Goal: Task Accomplishment & Management: Use online tool/utility

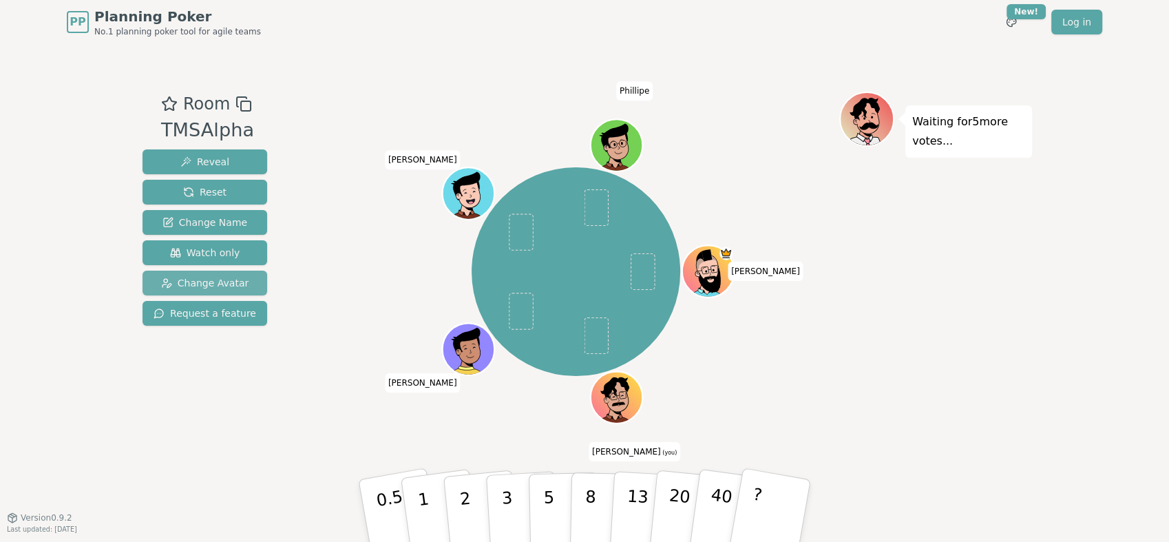
click at [224, 286] on span "Change Avatar" at bounding box center [205, 283] width 88 height 14
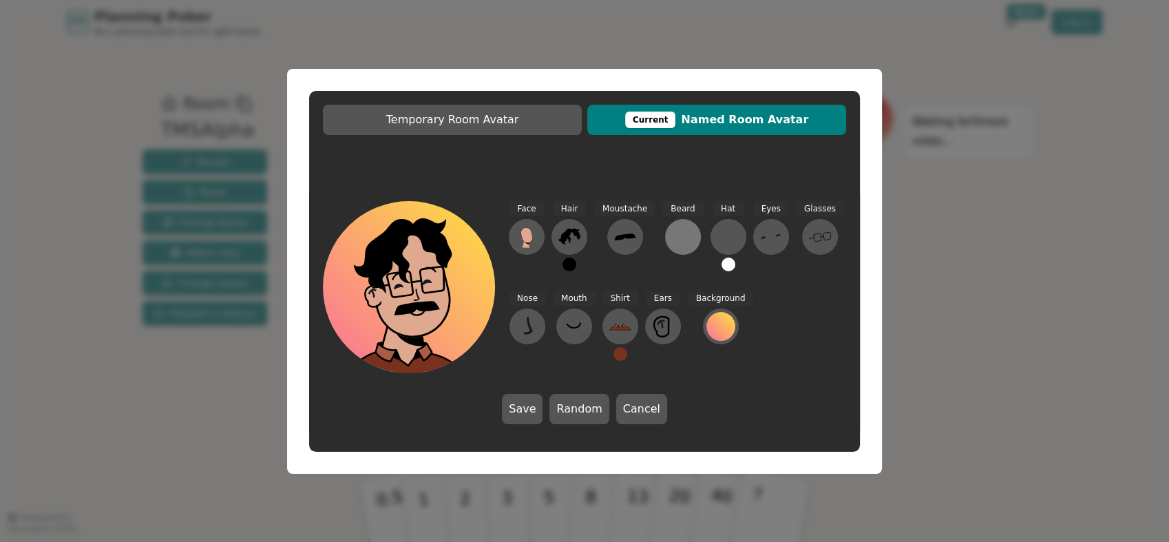
click at [688, 239] on button at bounding box center [683, 237] width 36 height 36
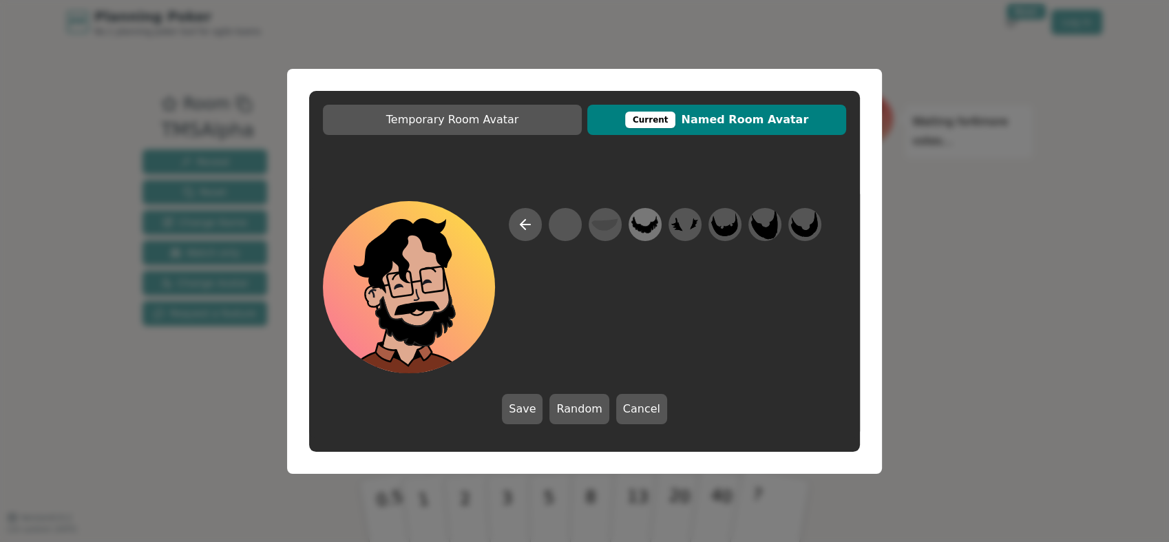
click at [656, 231] on icon at bounding box center [644, 224] width 27 height 31
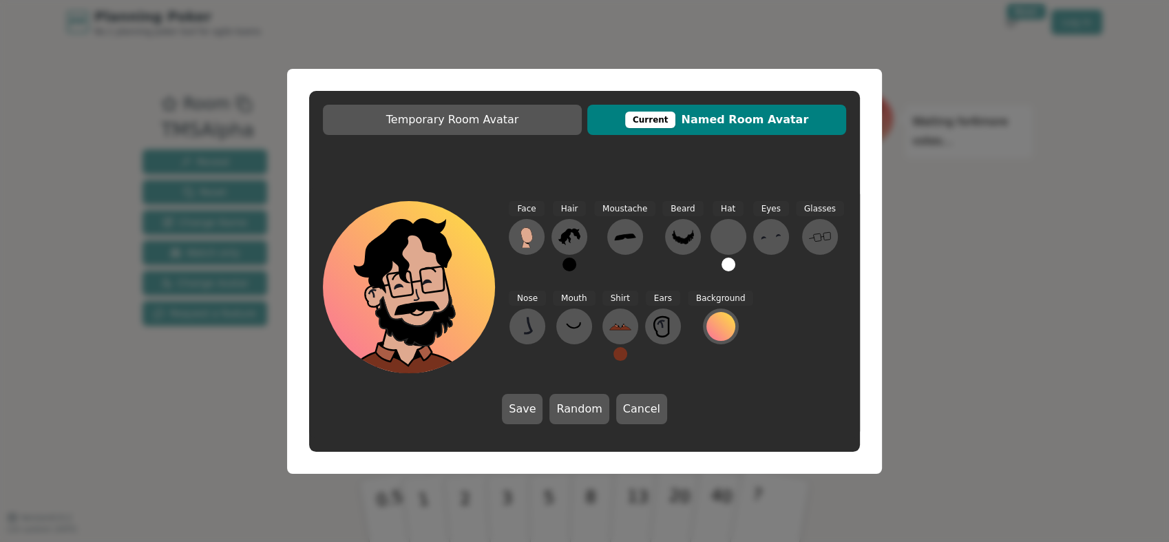
click at [537, 412] on button "Save" at bounding box center [522, 409] width 41 height 30
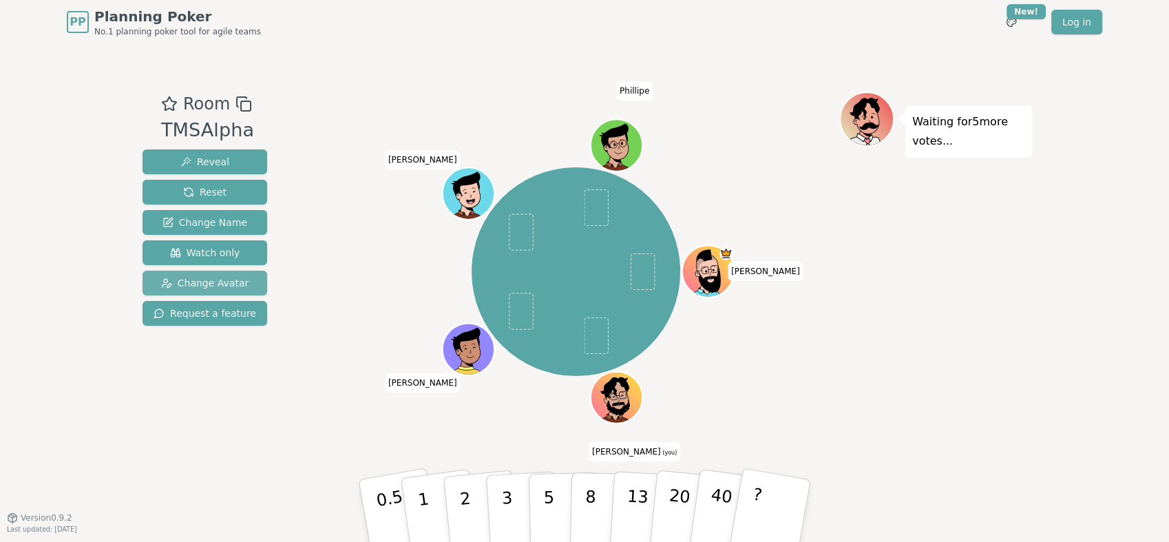
click at [235, 284] on span "Change Avatar" at bounding box center [205, 283] width 88 height 14
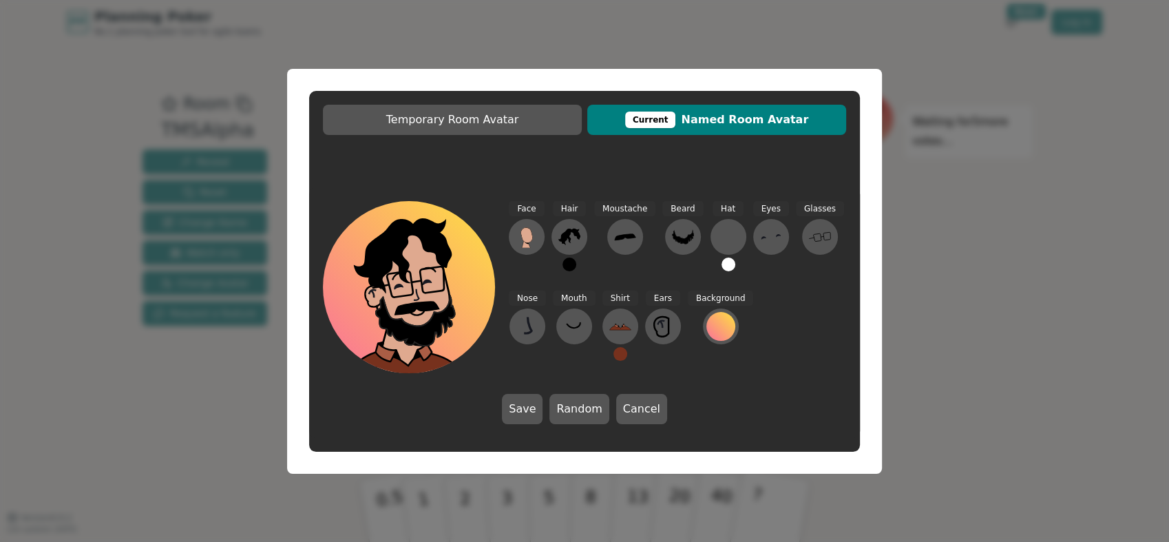
click at [1051, 54] on div "Temporary Room Avatar Current Named Room Avatar Face Hair Moustache [PERSON_NAM…" at bounding box center [584, 271] width 1169 height 542
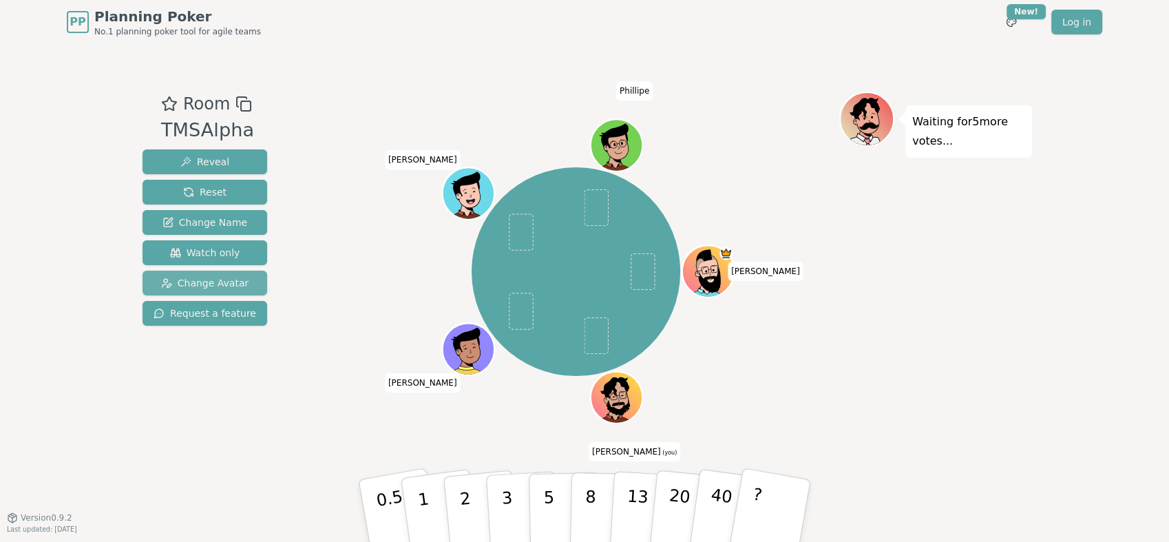
click at [229, 286] on span "Change Avatar" at bounding box center [205, 283] width 88 height 14
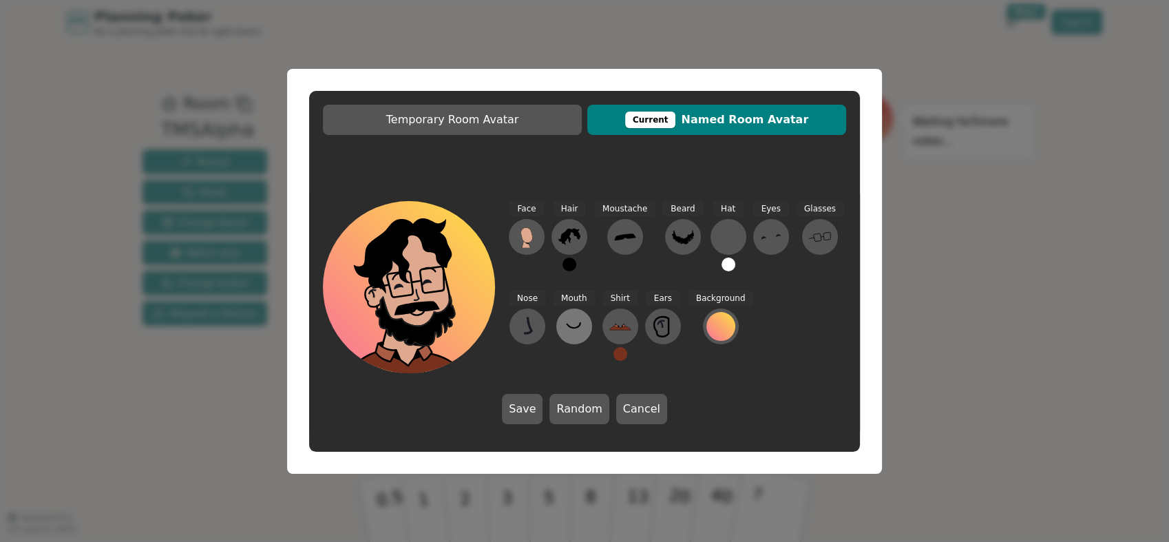
click at [573, 325] on icon at bounding box center [574, 326] width 22 height 22
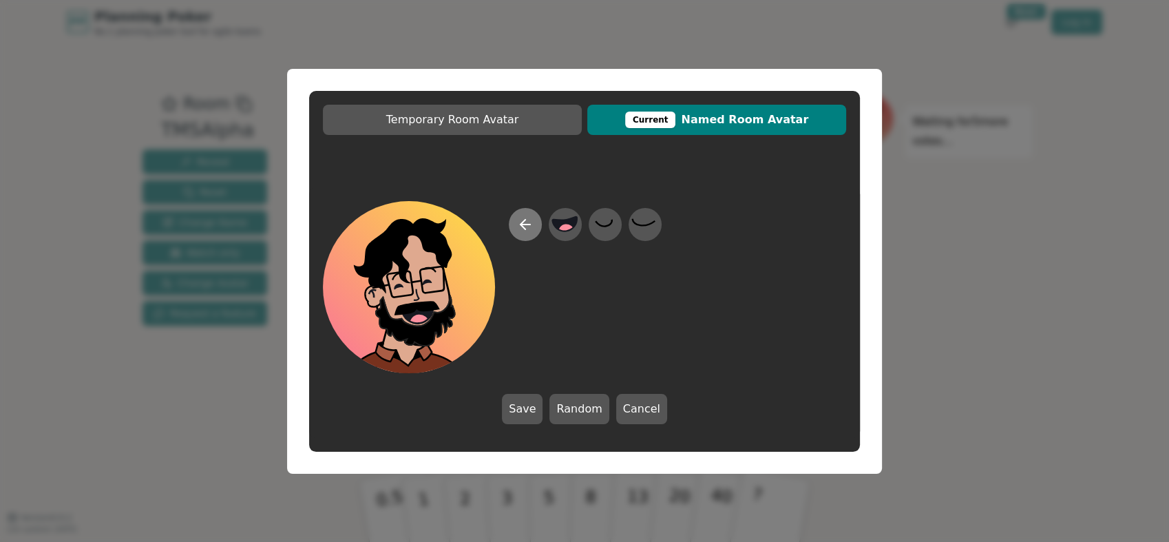
click at [524, 222] on icon at bounding box center [525, 224] width 17 height 17
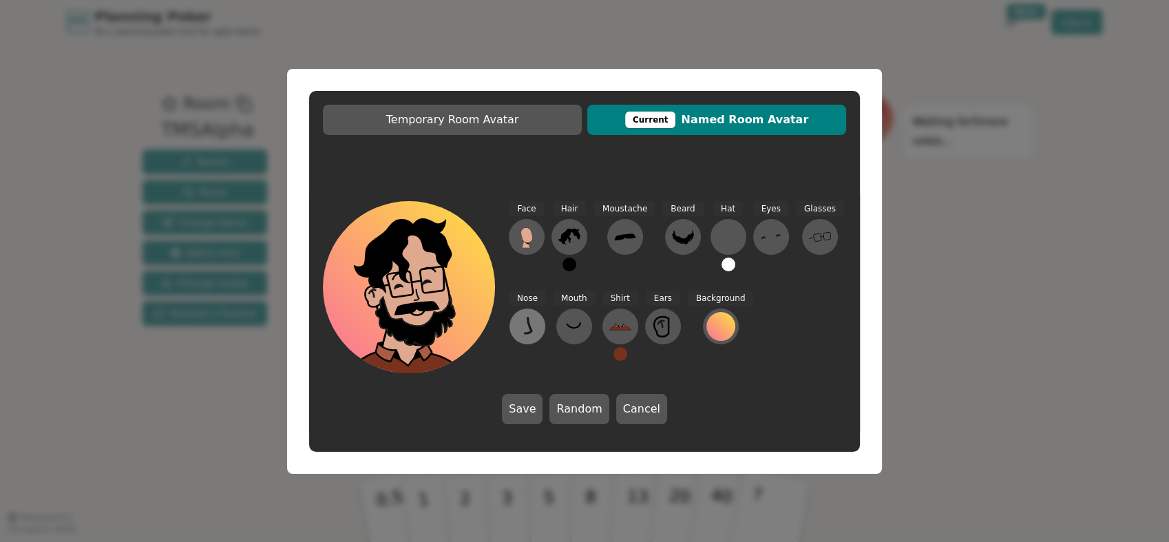
click at [535, 330] on icon at bounding box center [527, 326] width 22 height 22
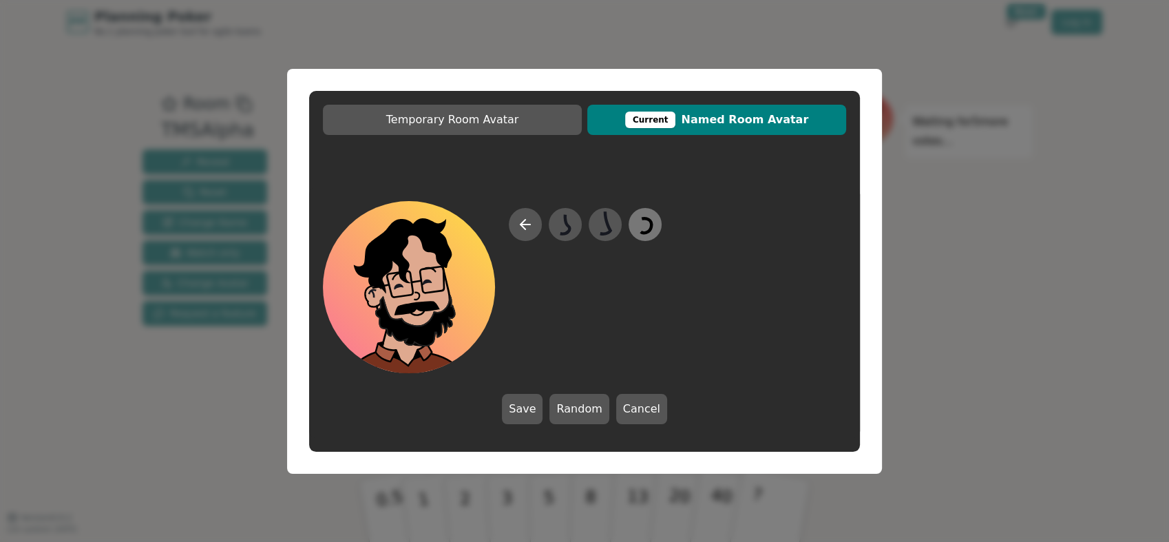
click at [642, 227] on icon at bounding box center [644, 224] width 27 height 31
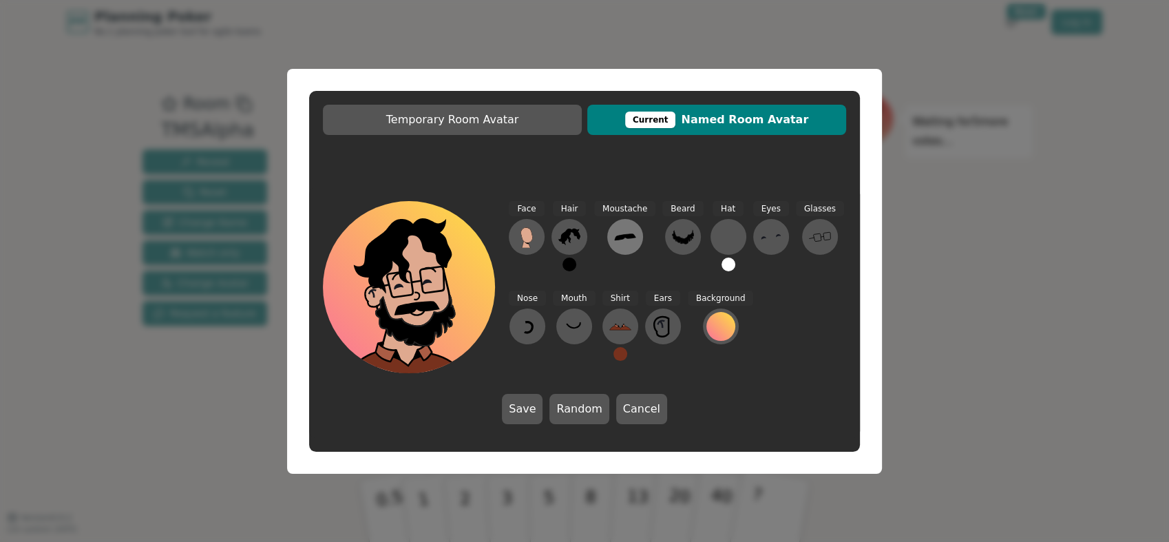
click at [622, 247] on icon at bounding box center [625, 237] width 22 height 22
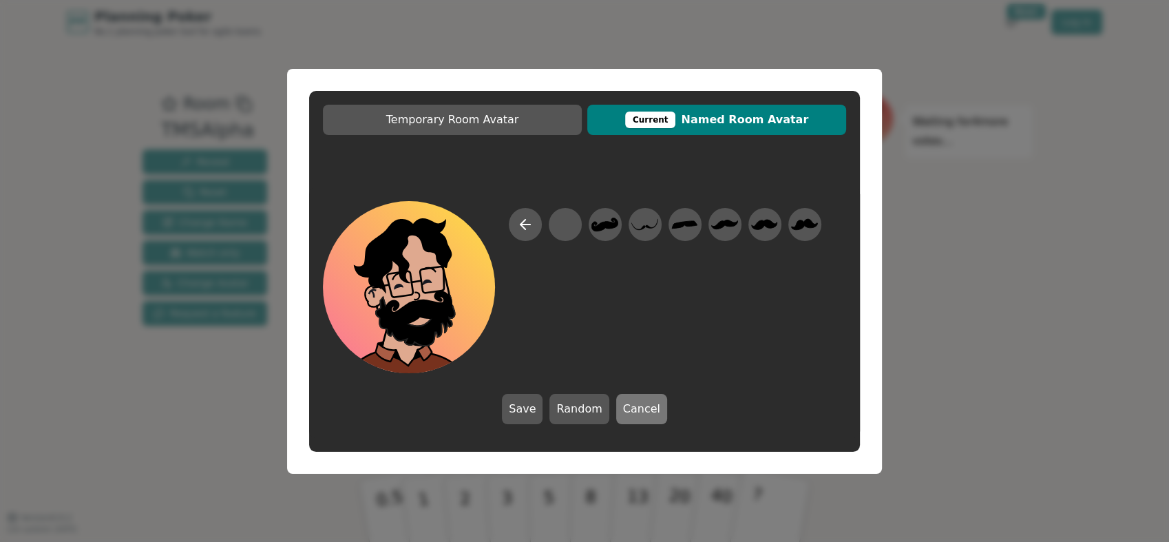
click at [633, 400] on button "Cancel" at bounding box center [641, 409] width 51 height 30
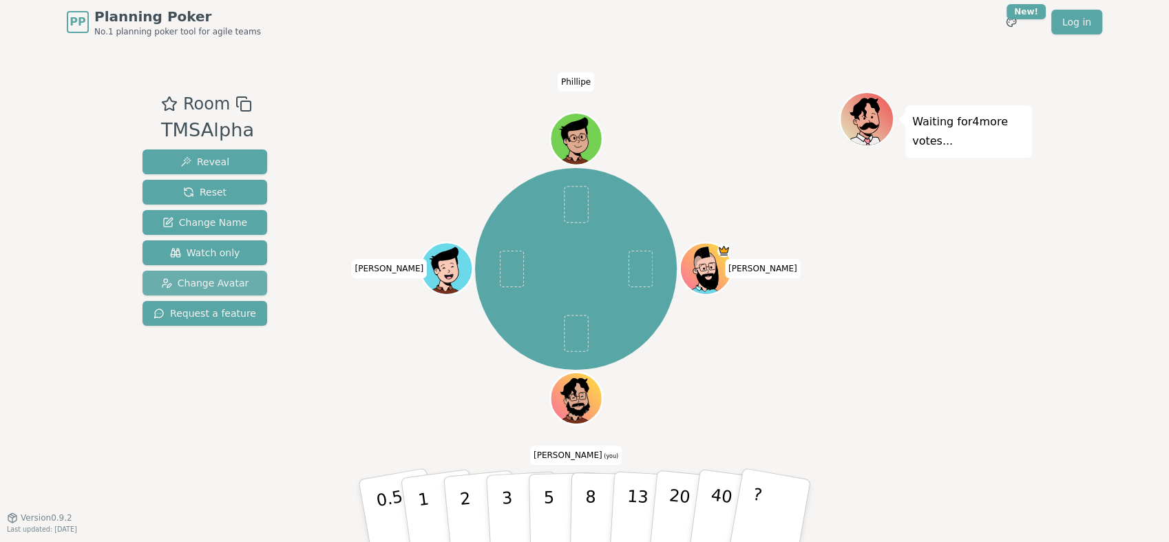
click at [226, 286] on span "Change Avatar" at bounding box center [205, 283] width 88 height 14
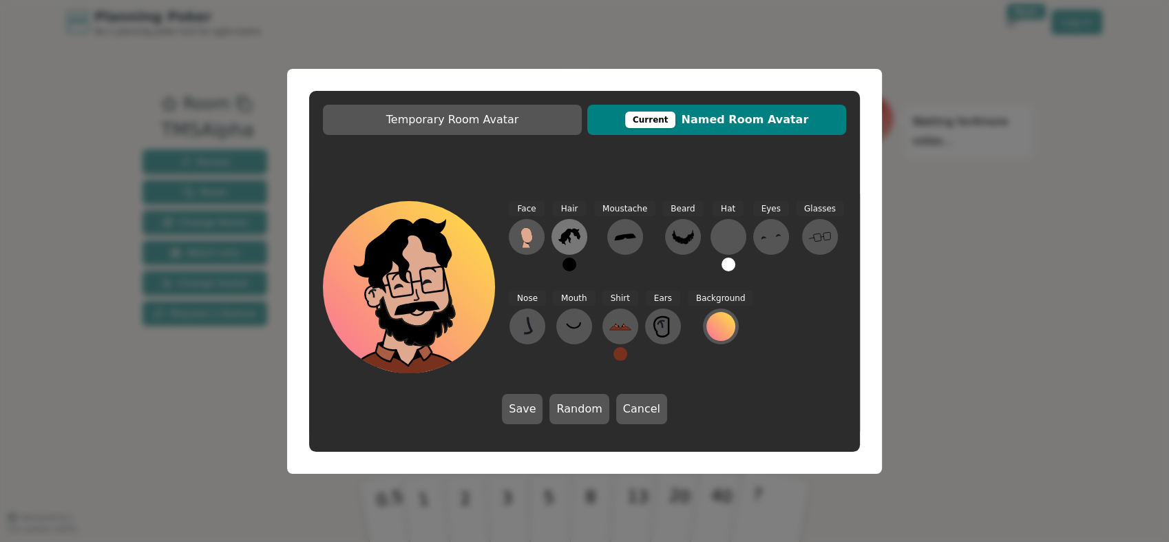
click at [578, 240] on icon at bounding box center [569, 237] width 22 height 22
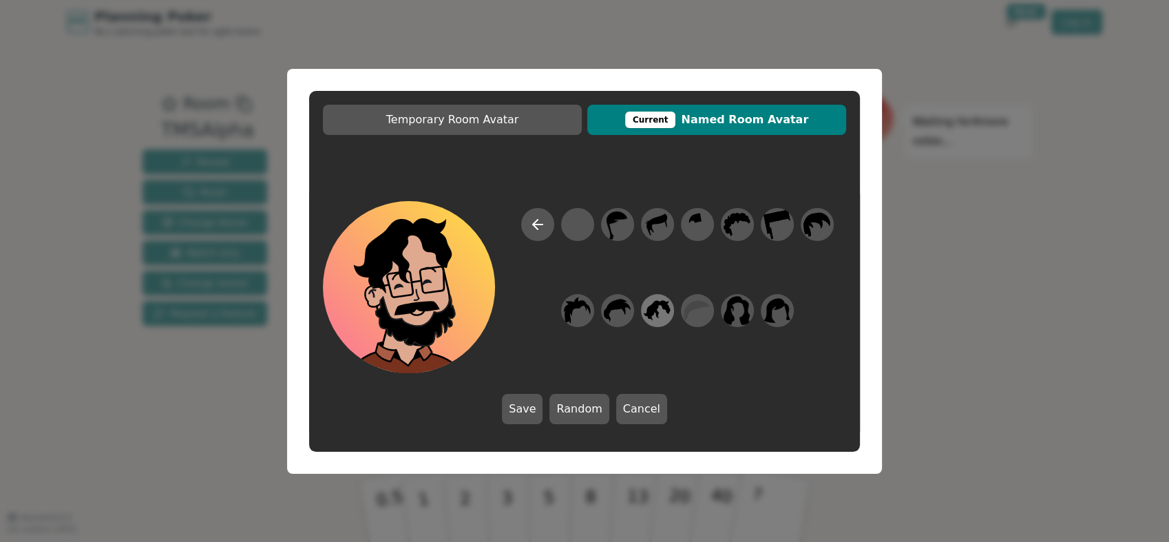
click at [654, 307] on icon at bounding box center [653, 311] width 8 height 16
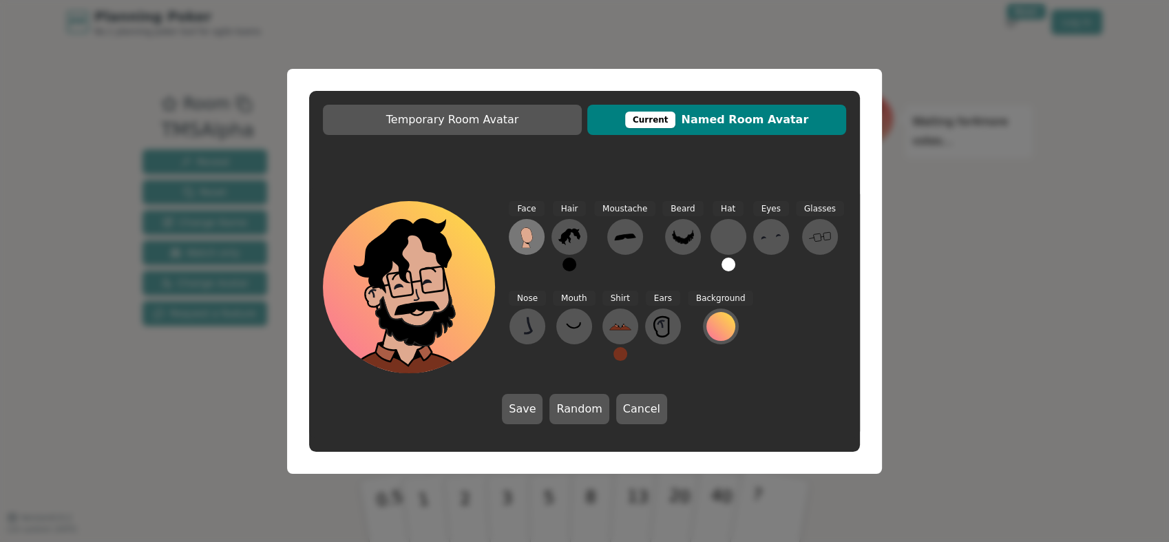
click at [516, 233] on icon at bounding box center [527, 237] width 22 height 22
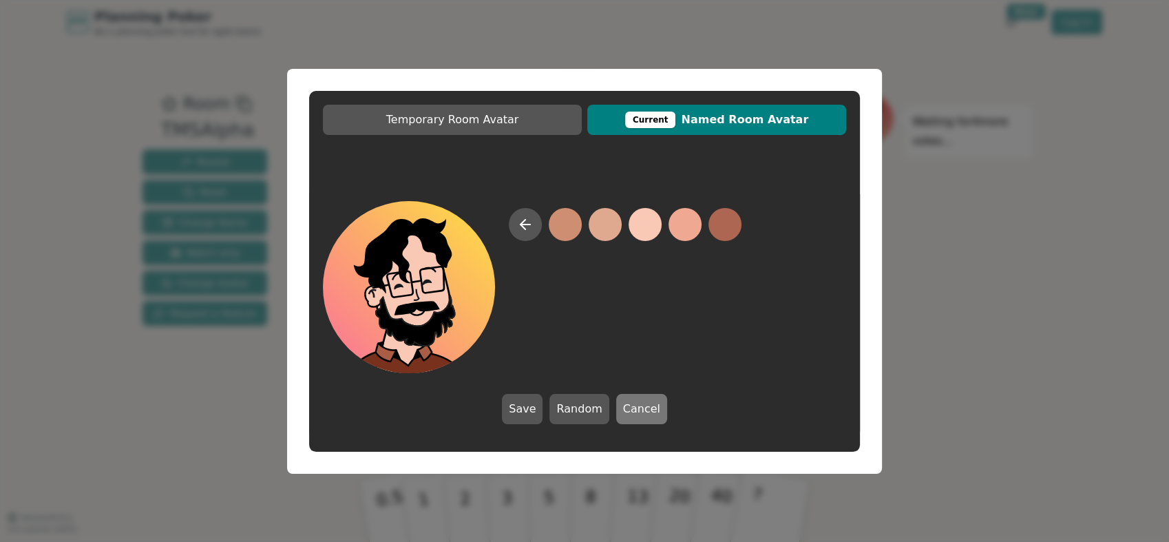
click at [633, 403] on button "Cancel" at bounding box center [641, 409] width 51 height 30
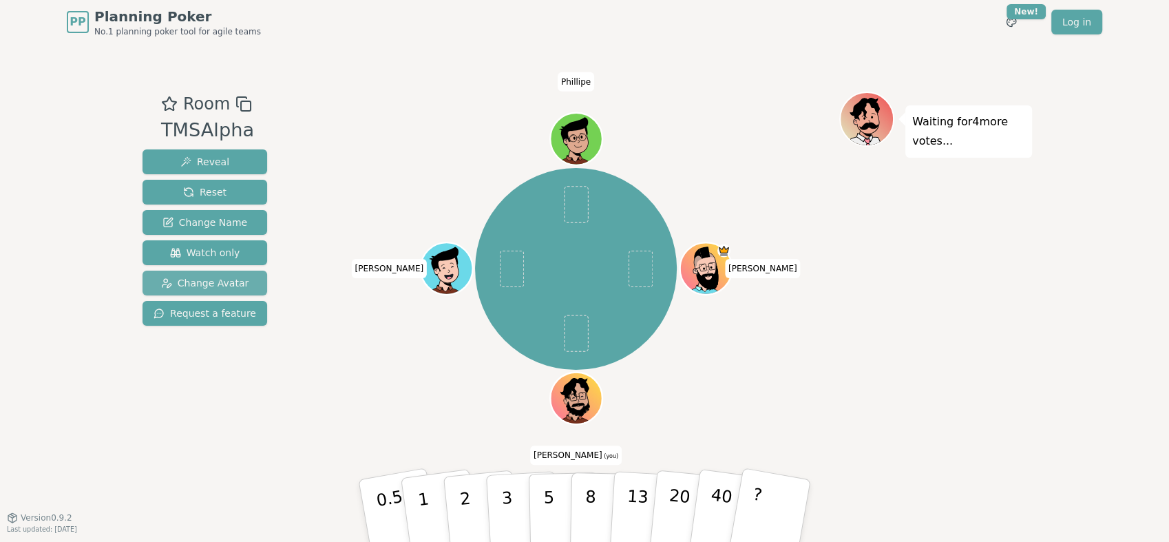
click at [218, 281] on span "Change Avatar" at bounding box center [205, 283] width 88 height 14
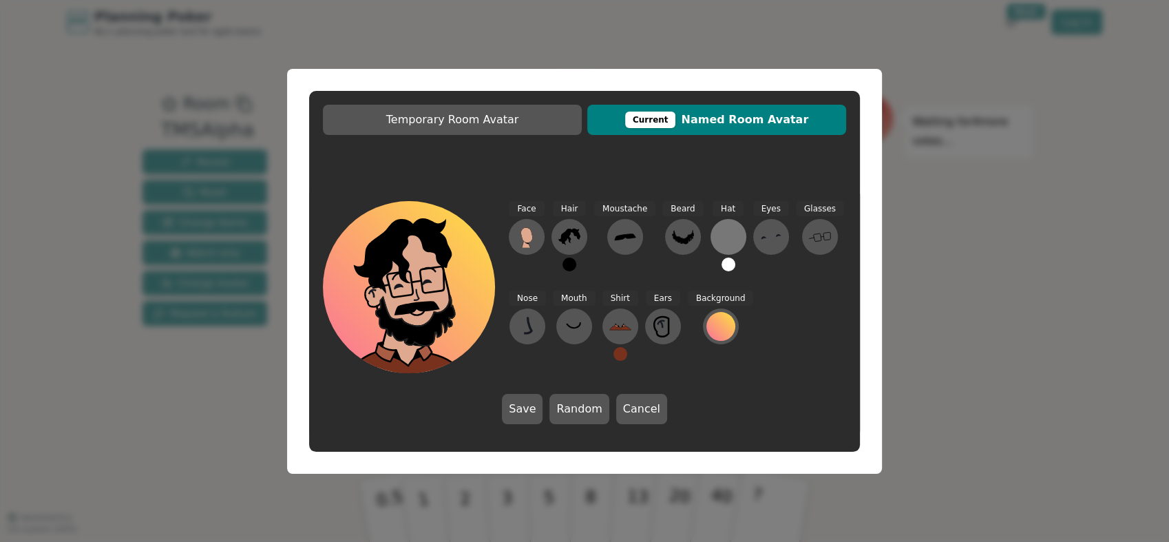
click at [728, 242] on div at bounding box center [728, 237] width 22 height 22
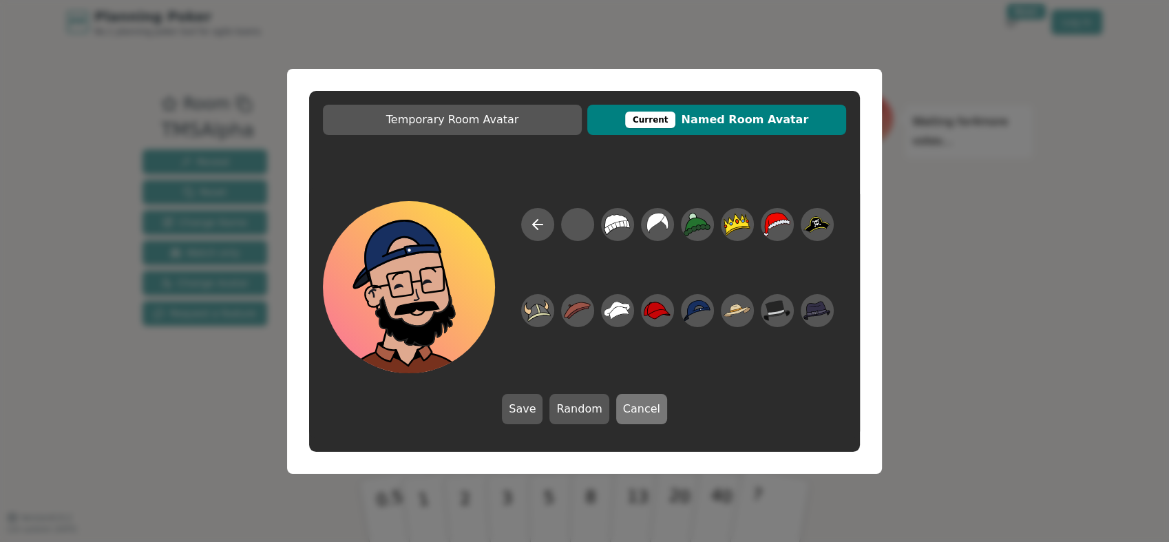
click at [633, 404] on button "Cancel" at bounding box center [641, 409] width 51 height 30
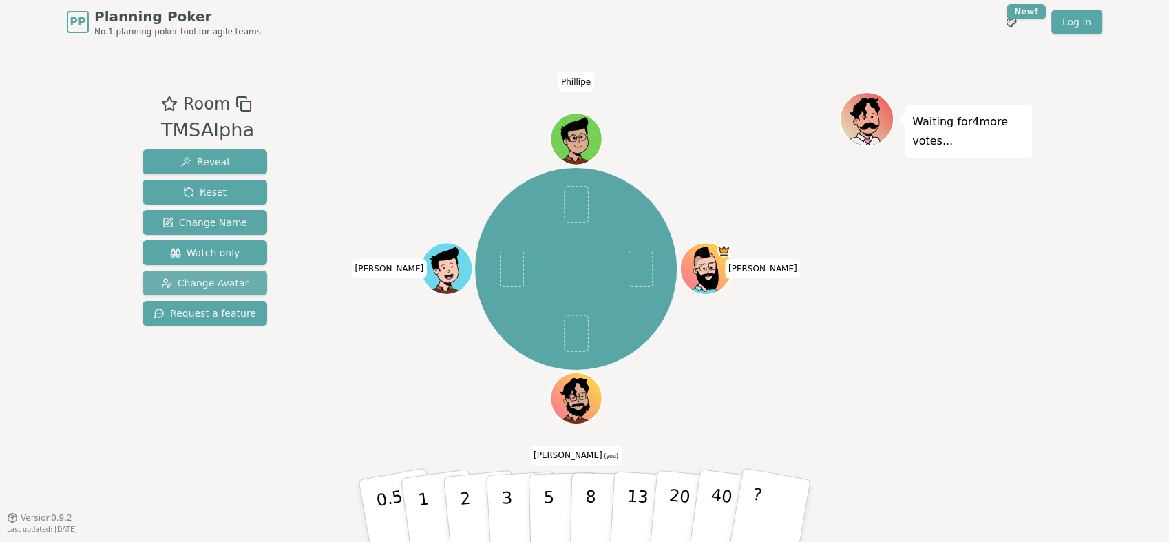
click at [226, 287] on span "Change Avatar" at bounding box center [205, 283] width 88 height 14
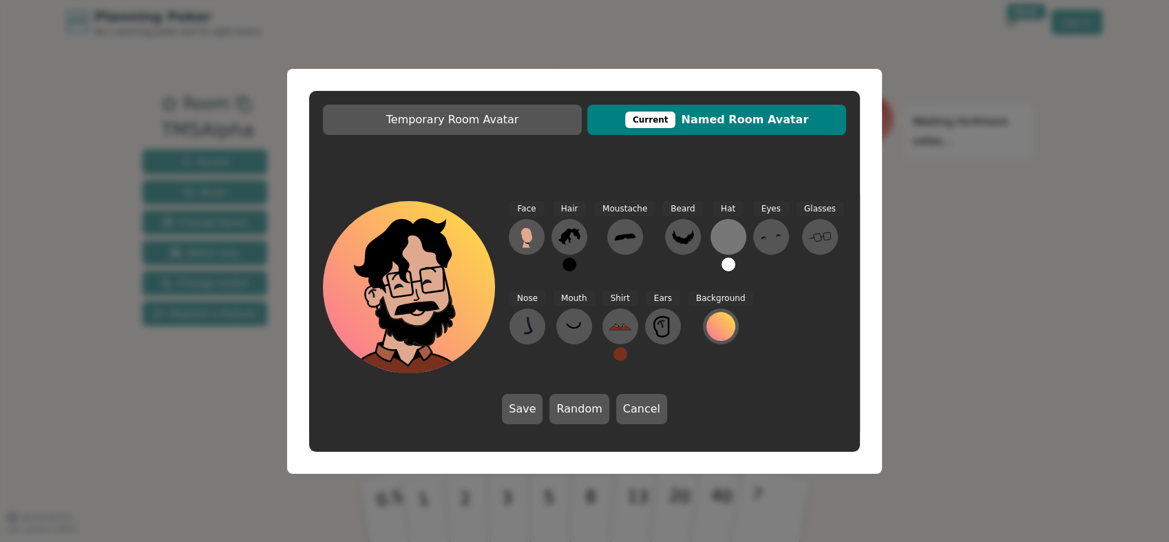
click at [731, 232] on button at bounding box center [728, 237] width 36 height 36
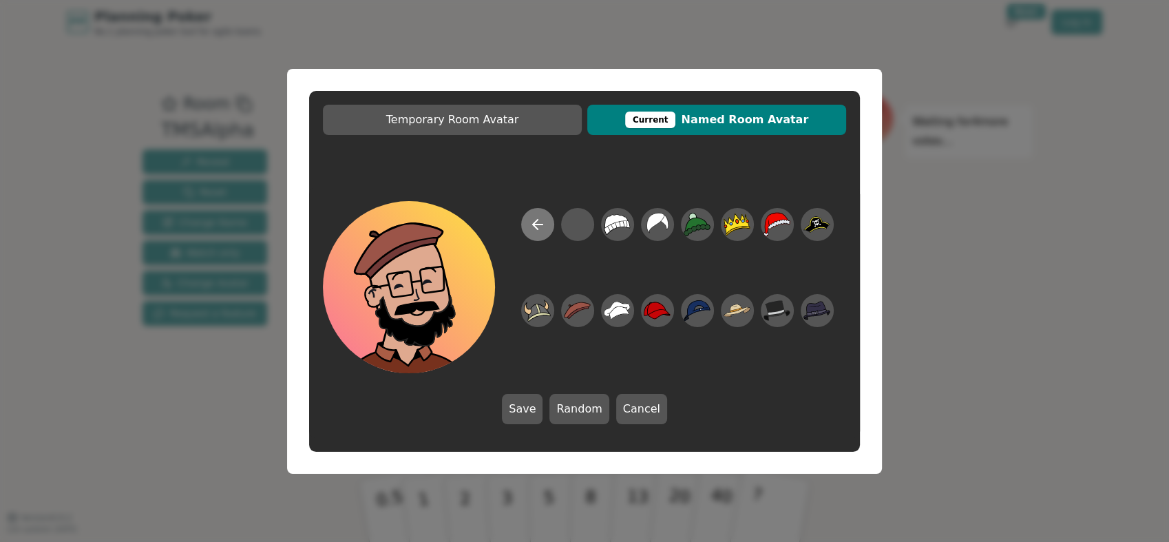
click at [537, 228] on icon at bounding box center [535, 225] width 5 height 10
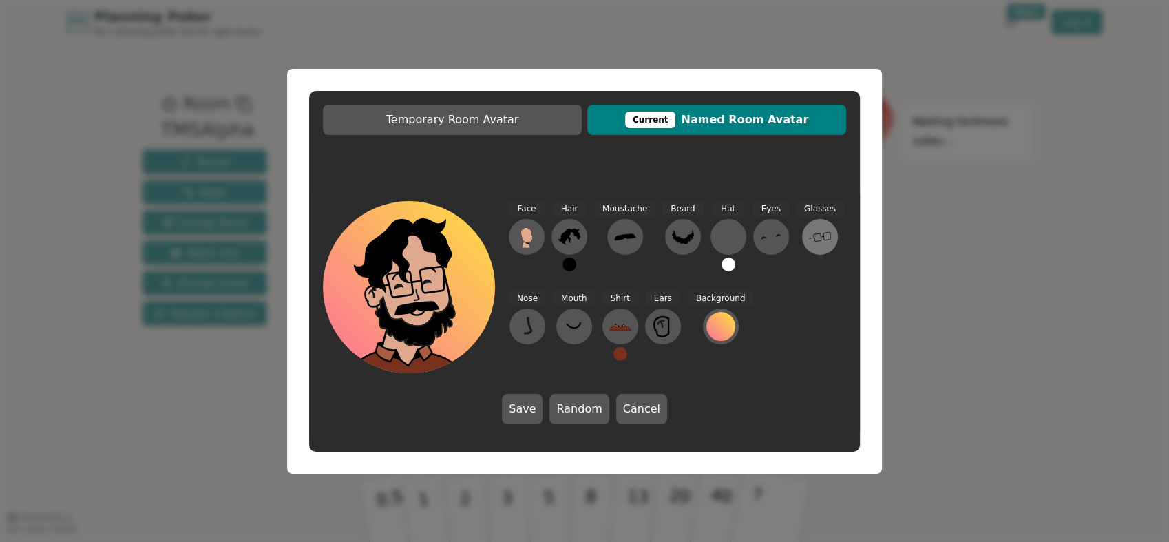
click at [810, 238] on icon at bounding box center [820, 237] width 22 height 22
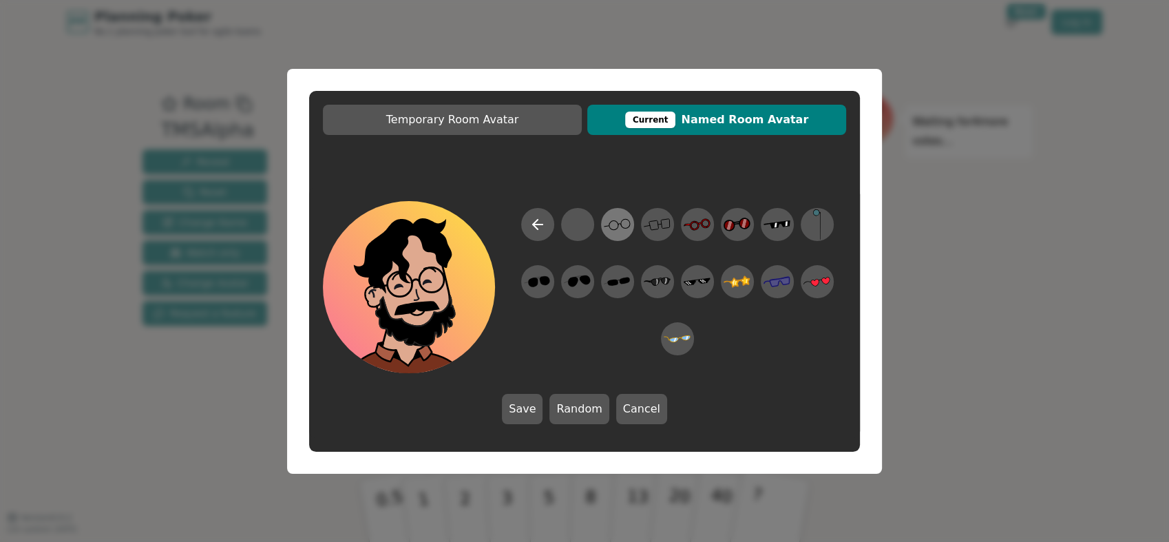
click at [607, 229] on icon at bounding box center [617, 224] width 27 height 31
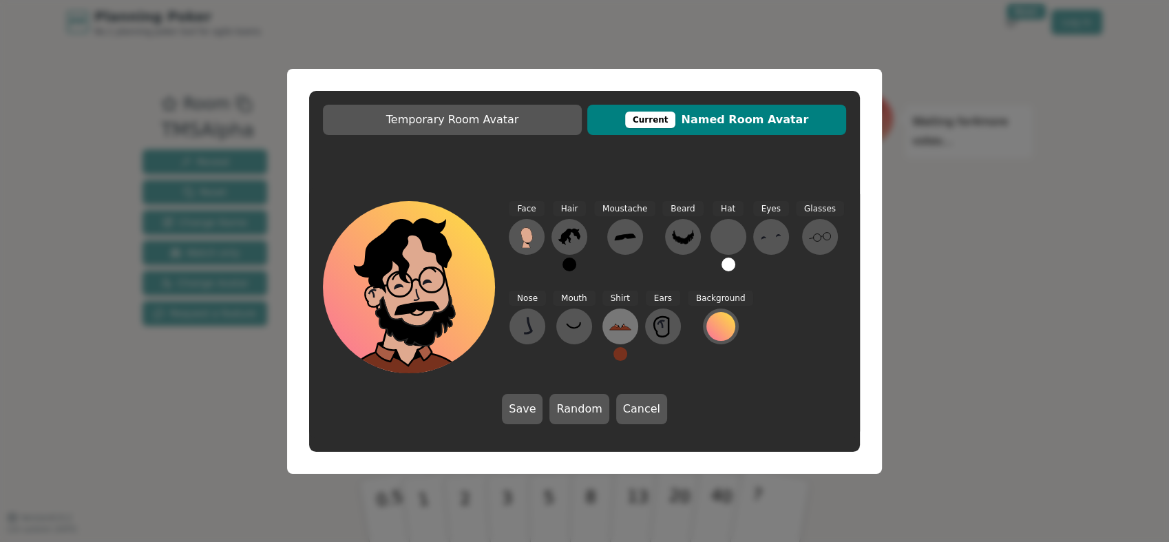
click at [622, 325] on icon at bounding box center [623, 325] width 3 height 3
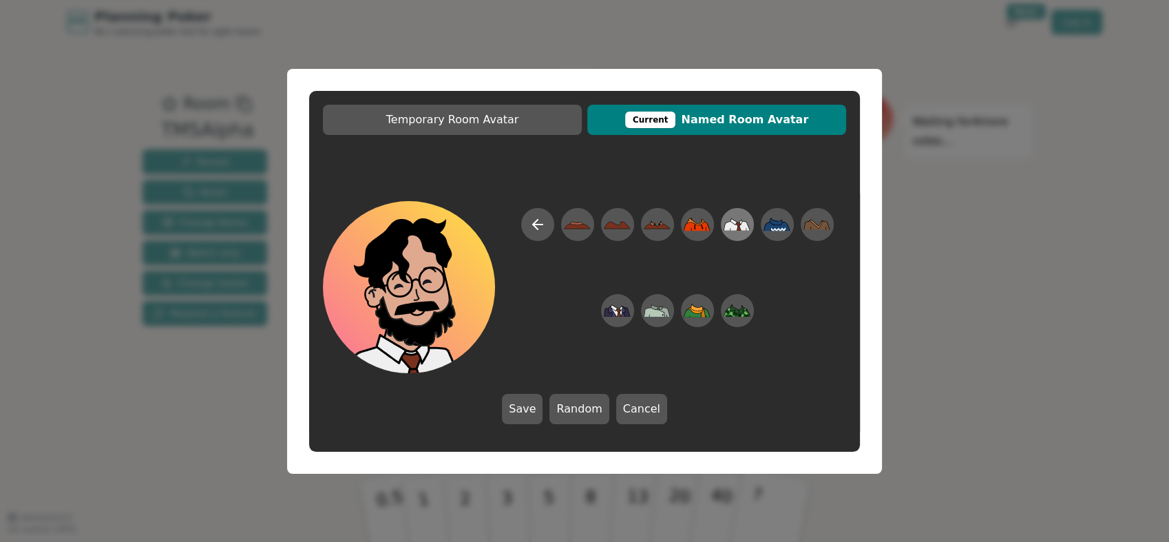
click at [746, 226] on icon at bounding box center [745, 225] width 10 height 9
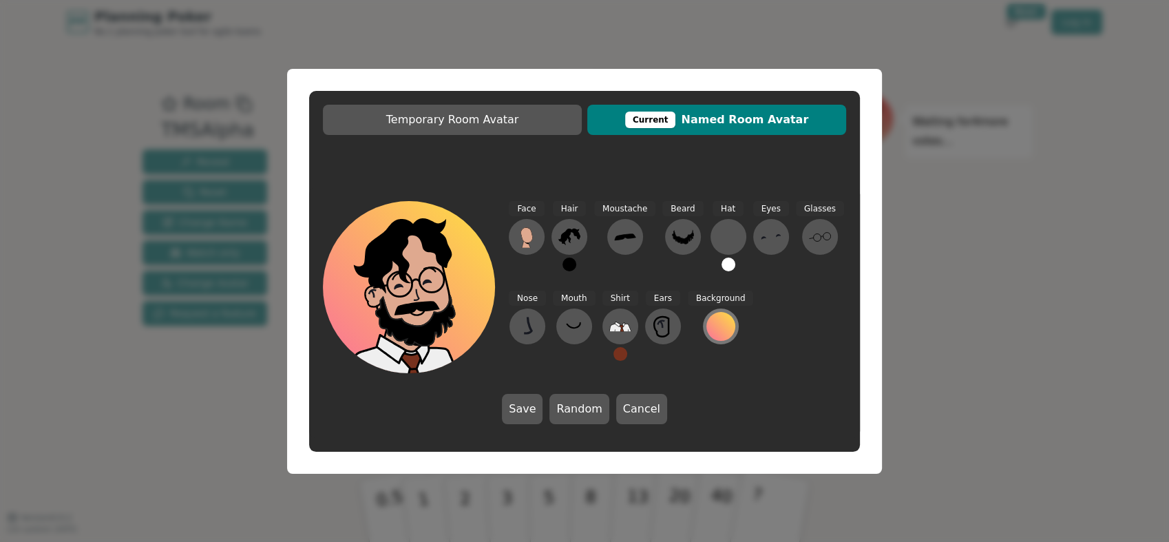
click at [715, 324] on div at bounding box center [720, 326] width 29 height 29
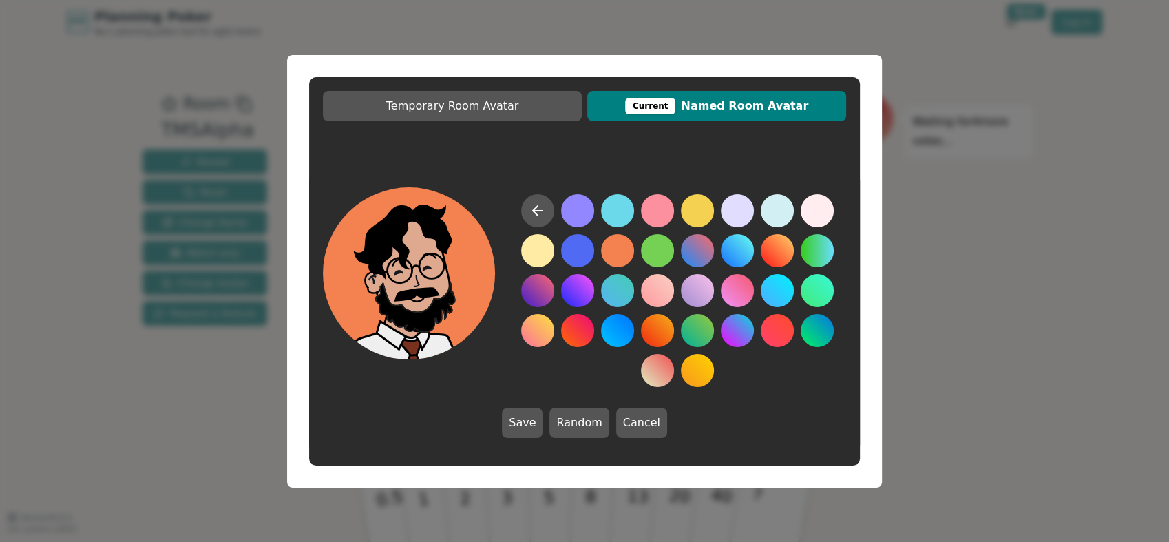
click at [621, 244] on button at bounding box center [617, 250] width 33 height 33
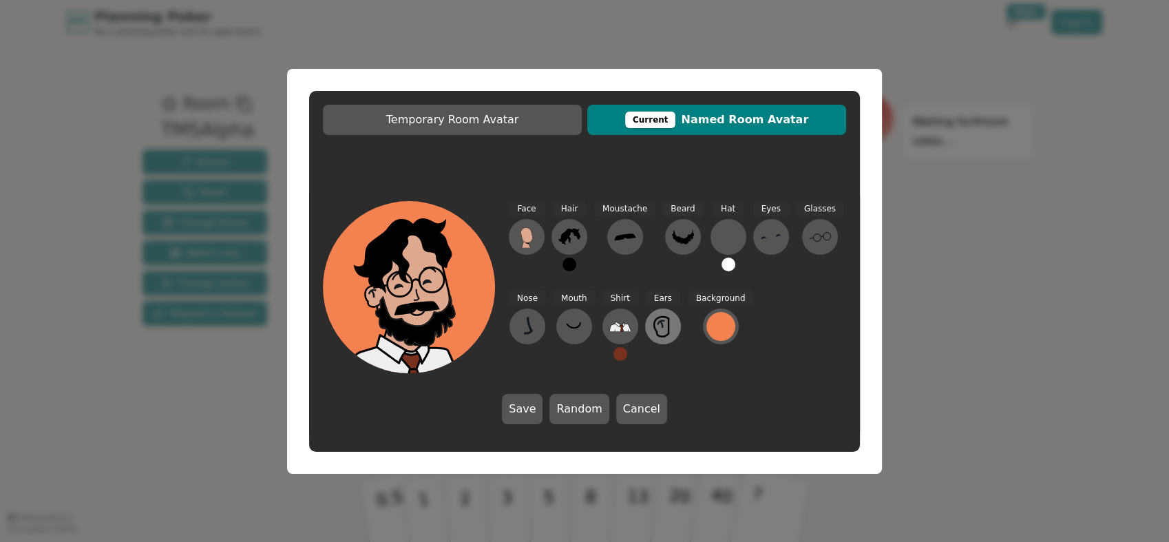
click at [660, 329] on icon at bounding box center [663, 326] width 22 height 22
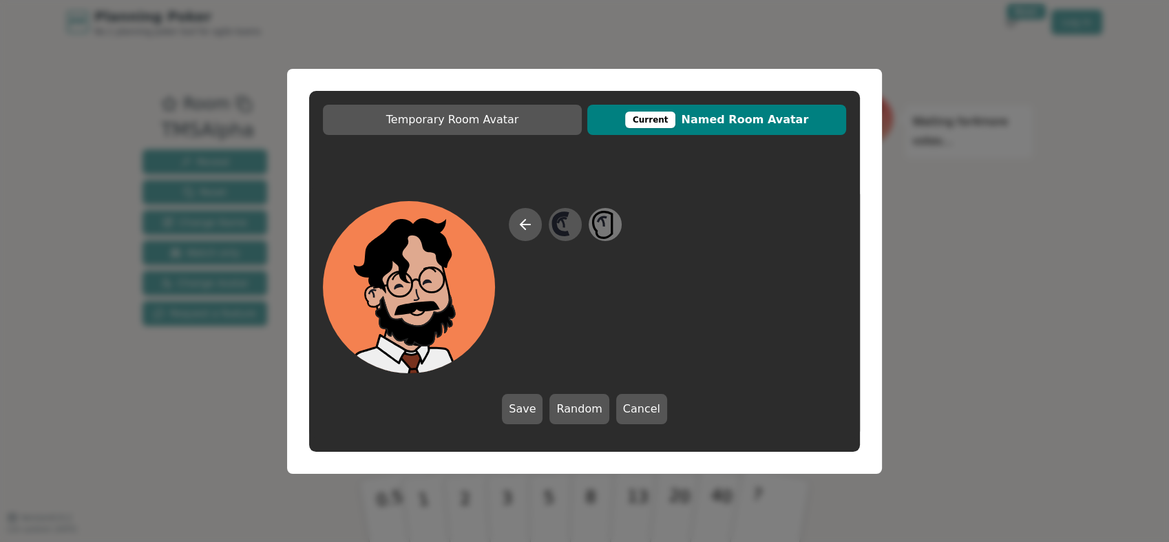
click at [595, 222] on icon at bounding box center [604, 224] width 27 height 31
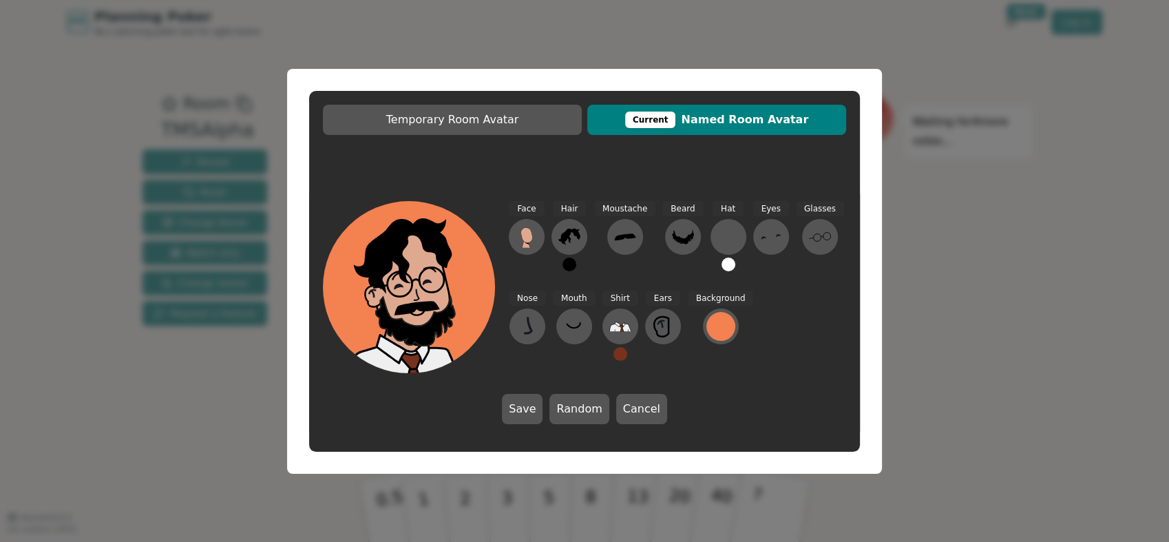
click at [724, 266] on button at bounding box center [728, 264] width 14 height 14
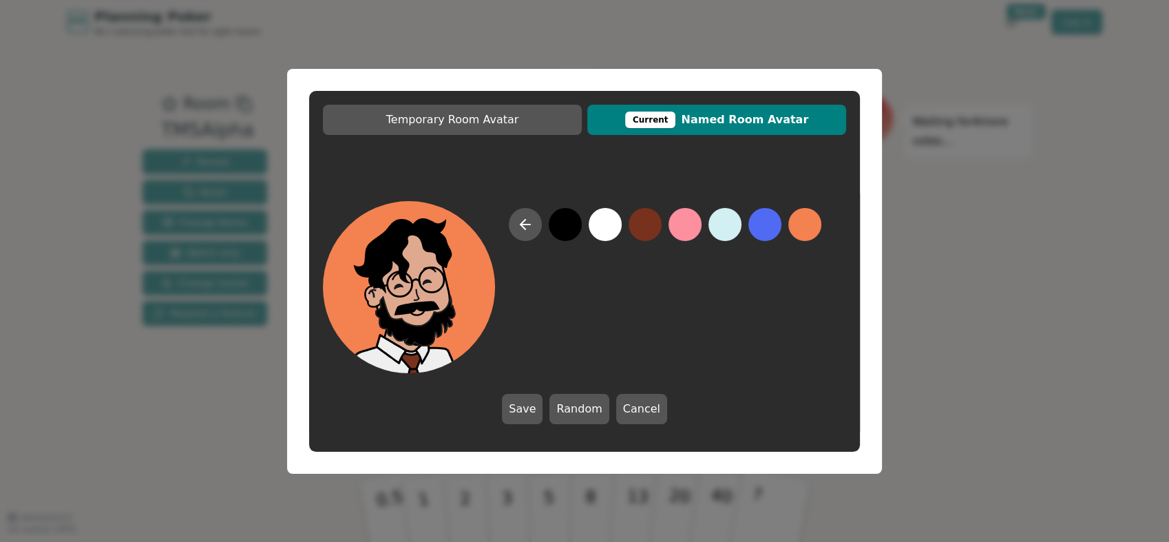
click at [571, 221] on button at bounding box center [565, 224] width 33 height 33
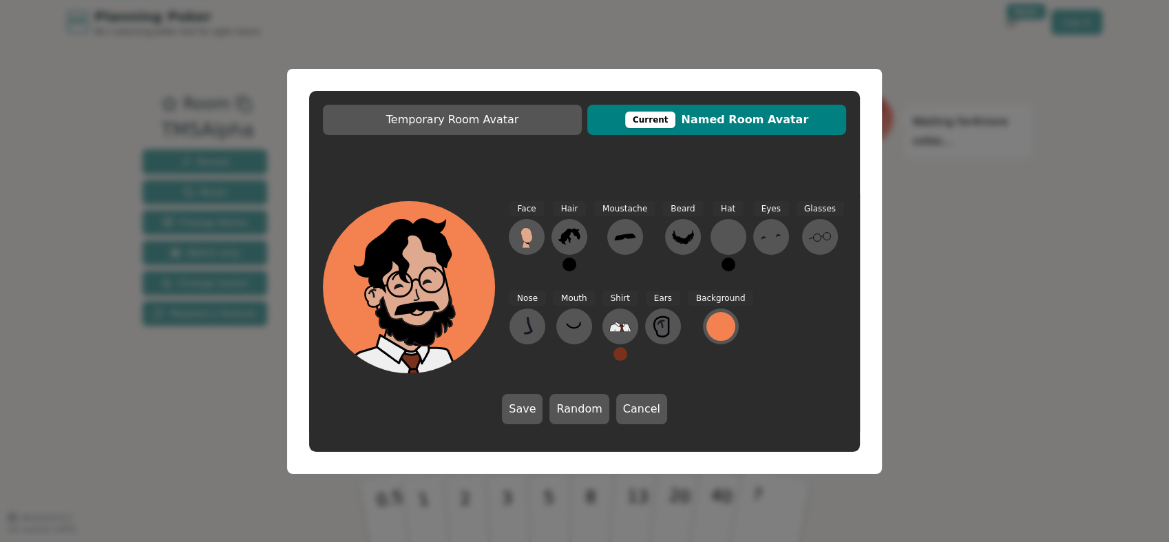
click at [571, 265] on button at bounding box center [569, 264] width 14 height 14
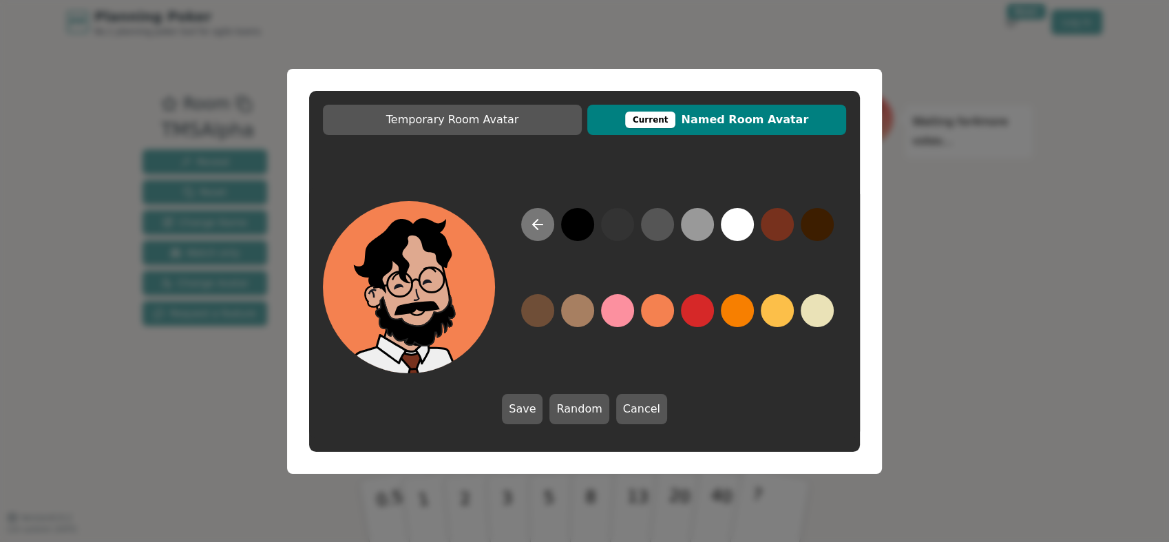
click at [534, 226] on icon at bounding box center [537, 224] width 17 height 17
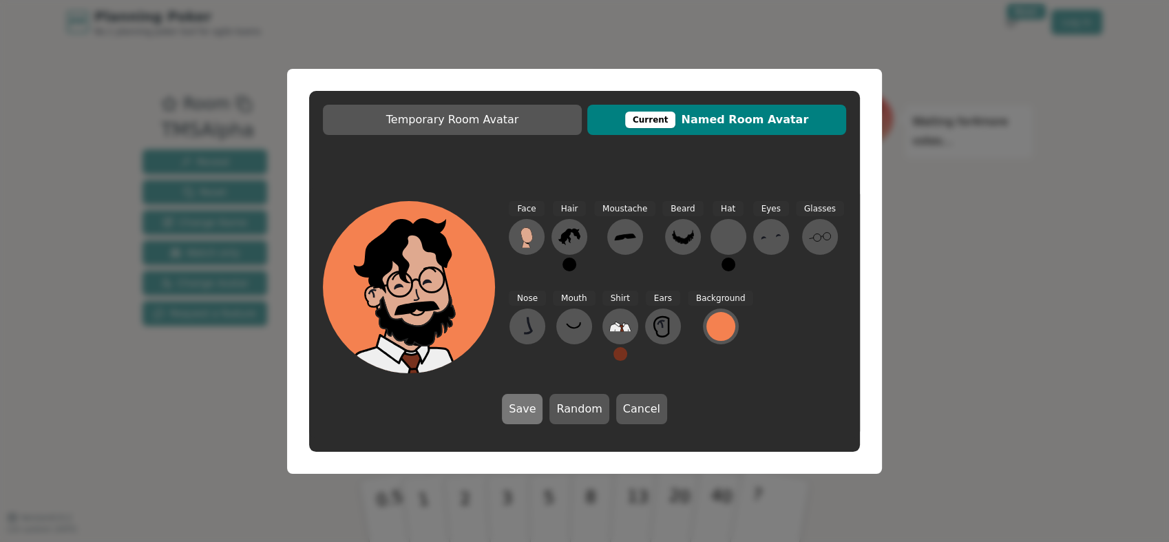
click at [538, 408] on button "Save" at bounding box center [522, 409] width 41 height 30
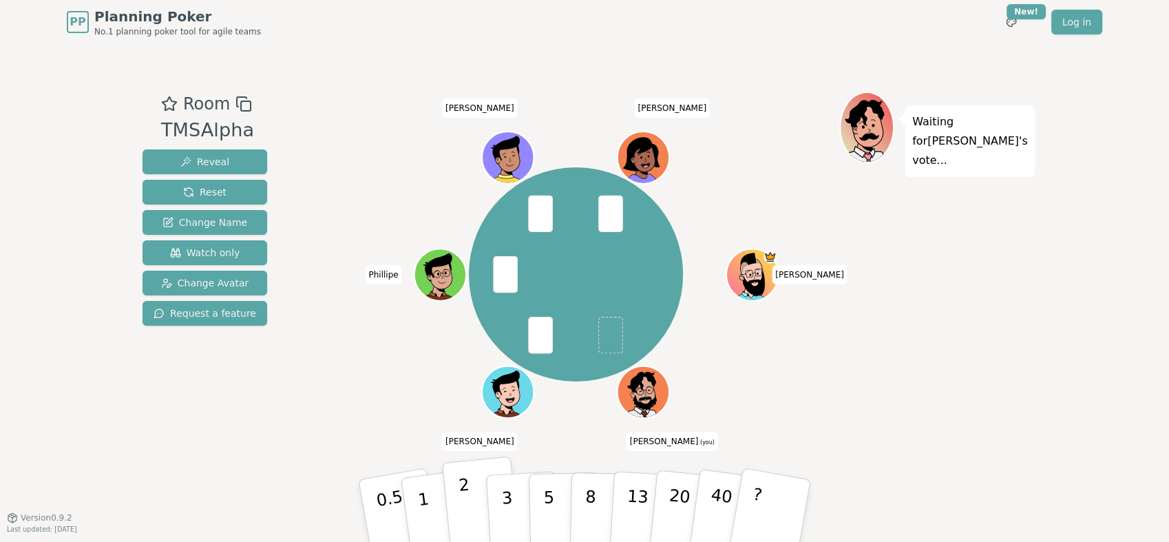
click at [478, 487] on button "2" at bounding box center [481, 510] width 78 height 109
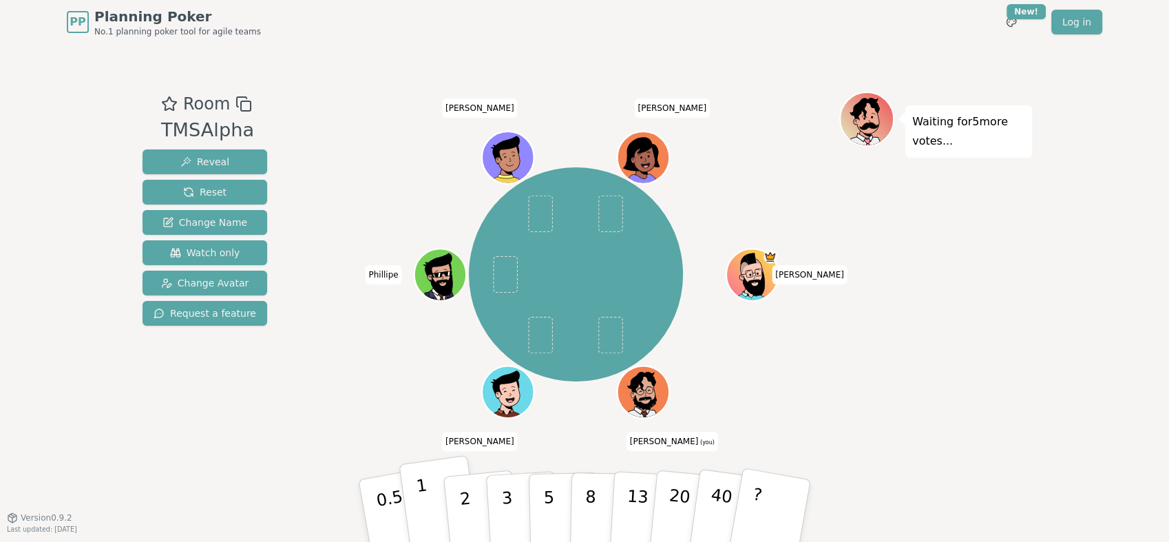
click at [438, 487] on button "1" at bounding box center [440, 511] width 82 height 112
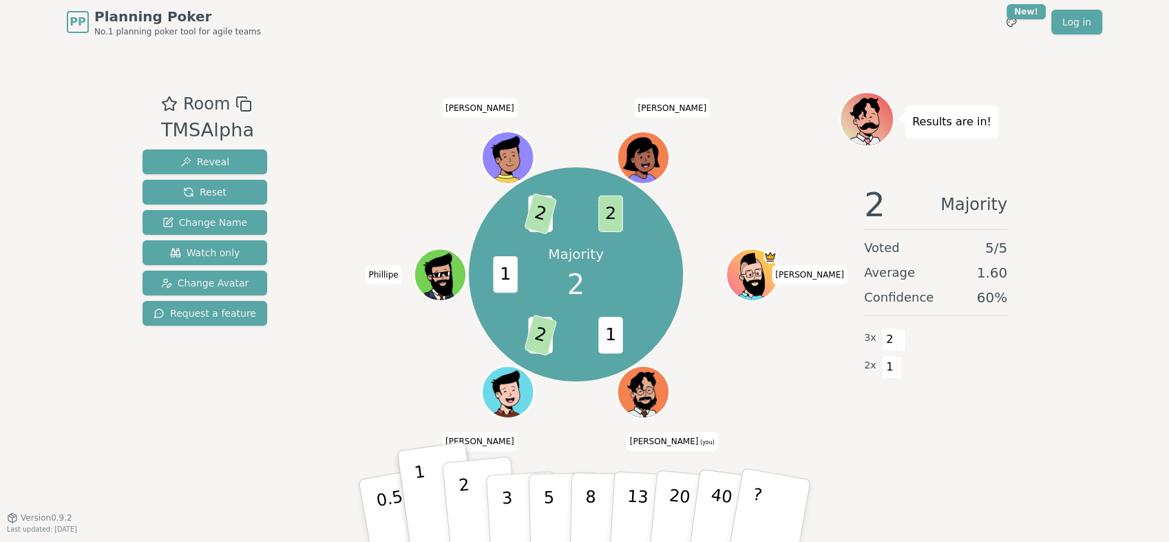
drag, startPoint x: 458, startPoint y: 490, endPoint x: 459, endPoint y: 475, distance: 15.2
click at [458, 487] on button "2" at bounding box center [481, 510] width 78 height 109
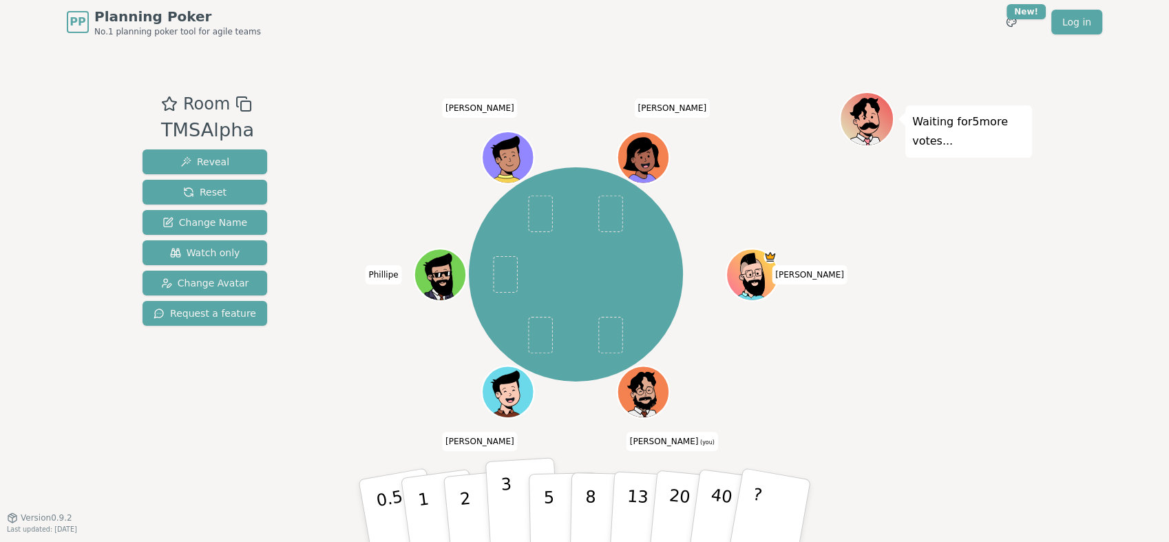
click at [504, 487] on p "3" at bounding box center [508, 511] width 15 height 75
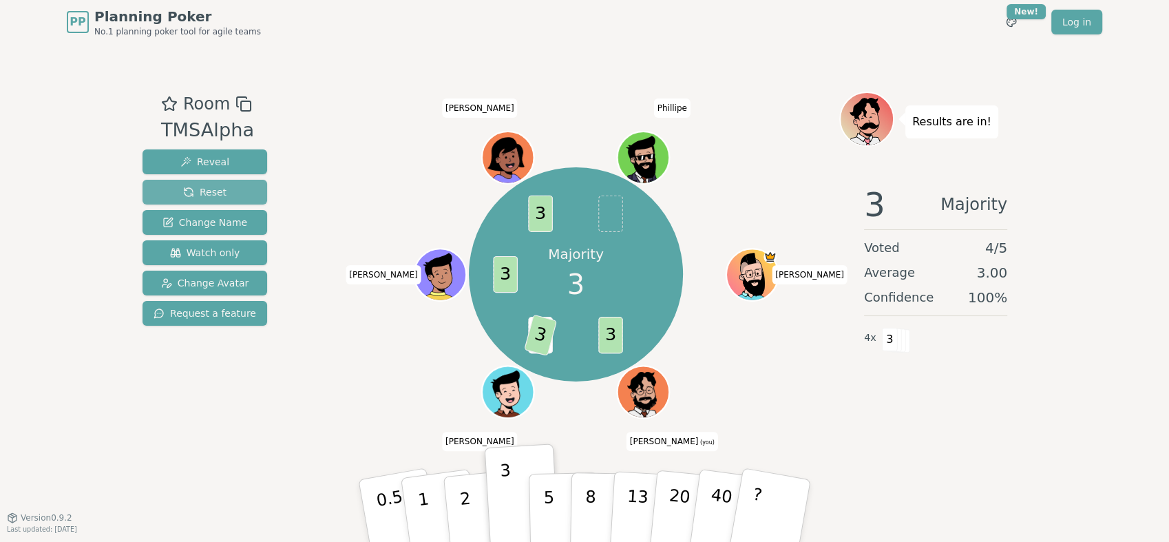
click at [195, 190] on span "Reset" at bounding box center [204, 192] width 43 height 14
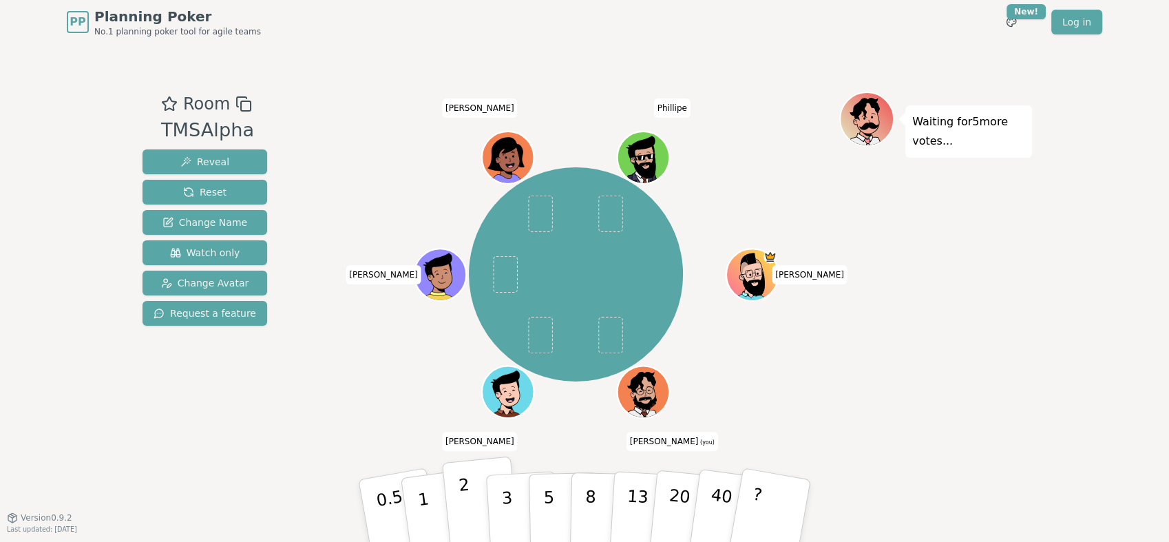
click at [467, 487] on p "2" at bounding box center [467, 512] width 18 height 75
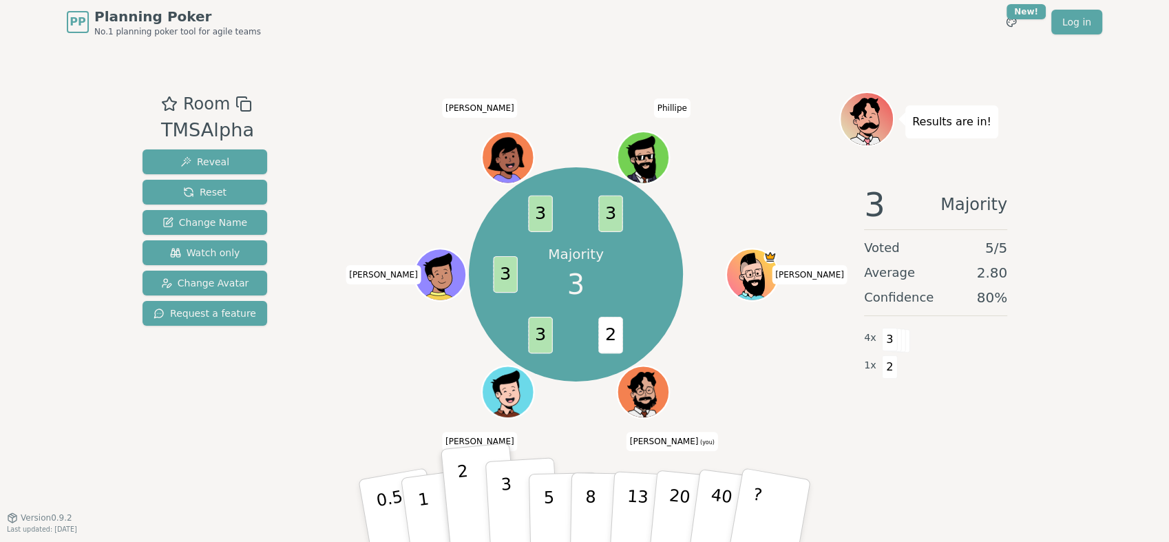
click at [516, 487] on button "3" at bounding box center [522, 510] width 75 height 107
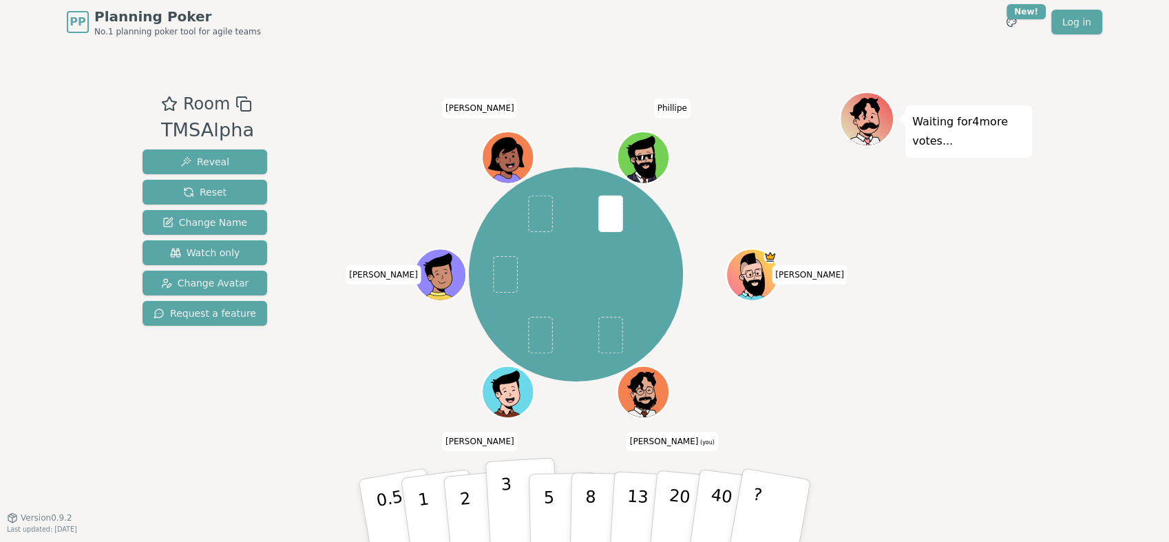
click at [505, 487] on p "3" at bounding box center [508, 511] width 15 height 75
